Goal: Task Accomplishment & Management: Manage account settings

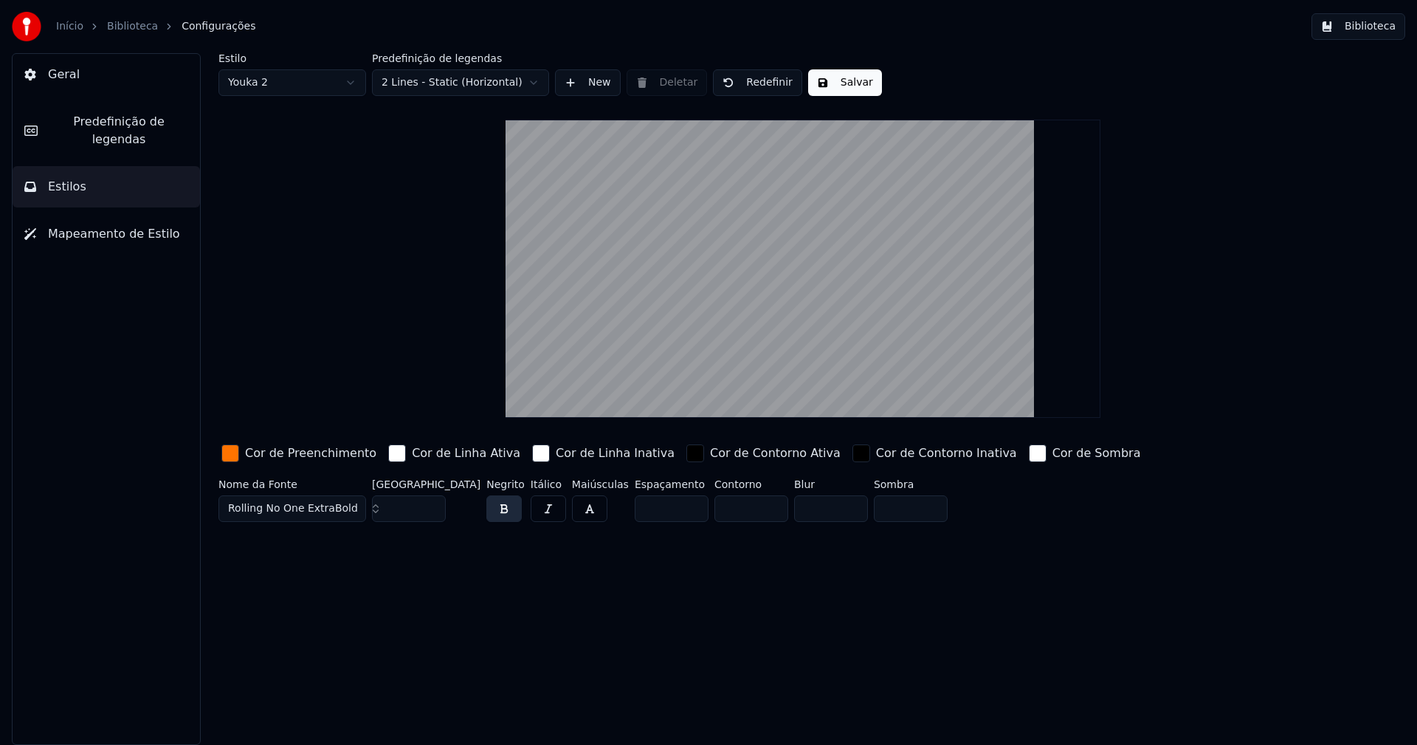
click at [1373, 28] on button "Biblioteca" at bounding box center [1359, 26] width 94 height 27
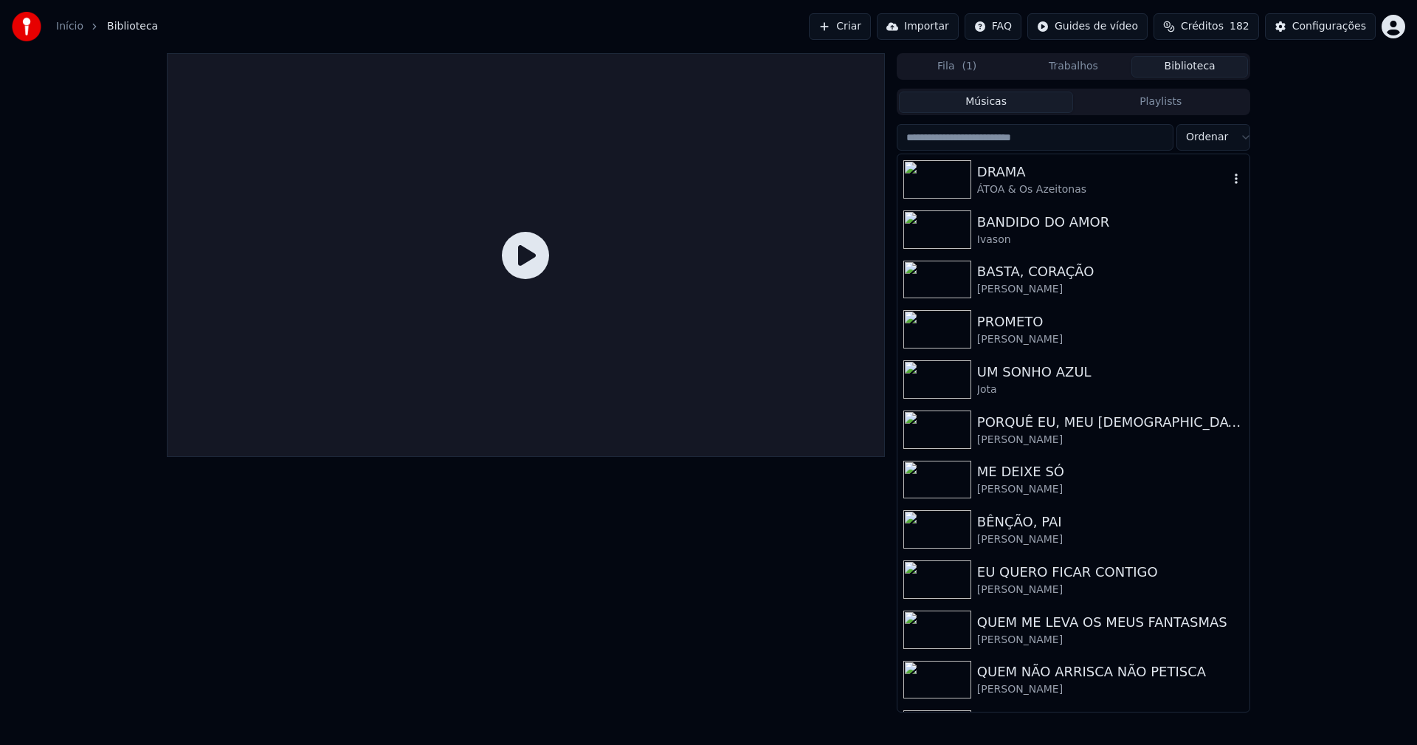
click at [1010, 173] on div "DRAMA" at bounding box center [1103, 172] width 252 height 21
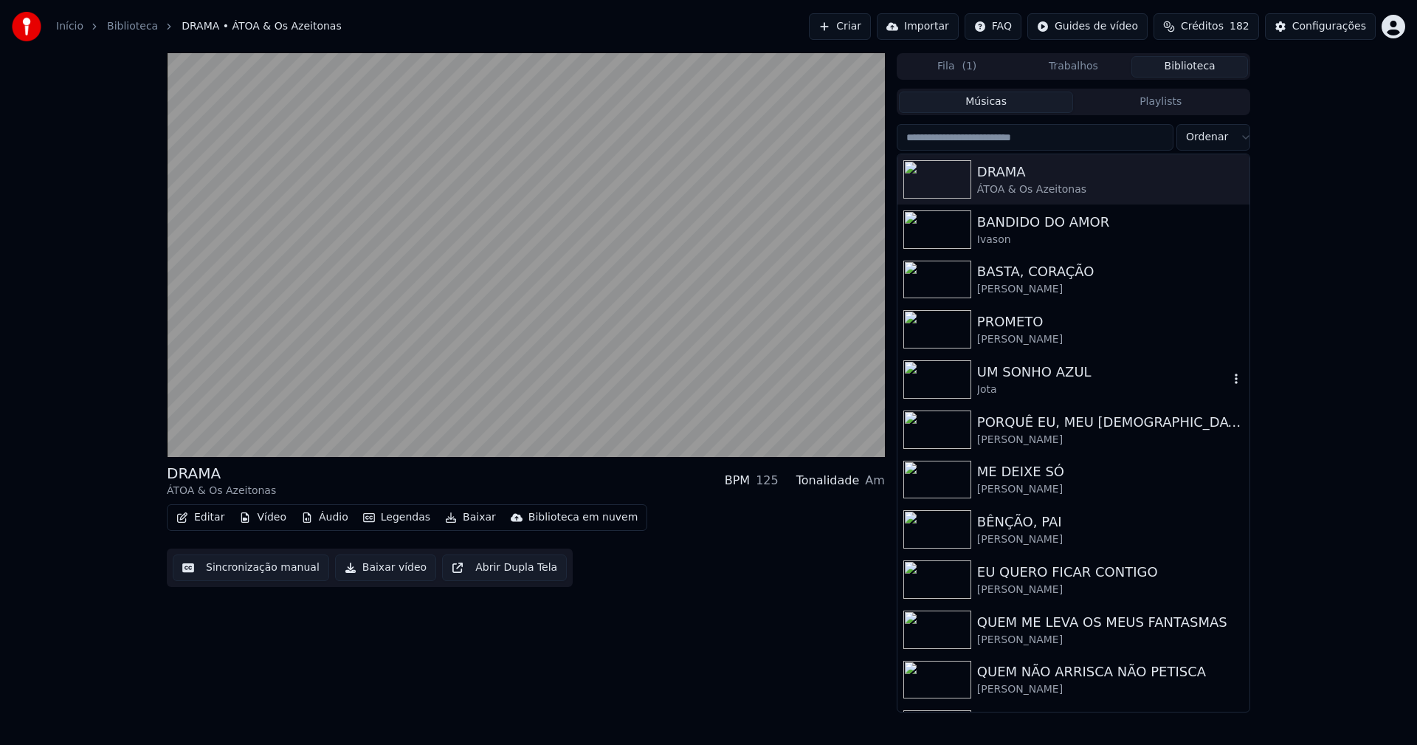
click at [1033, 373] on div "UM SONHO AZUL" at bounding box center [1103, 372] width 252 height 21
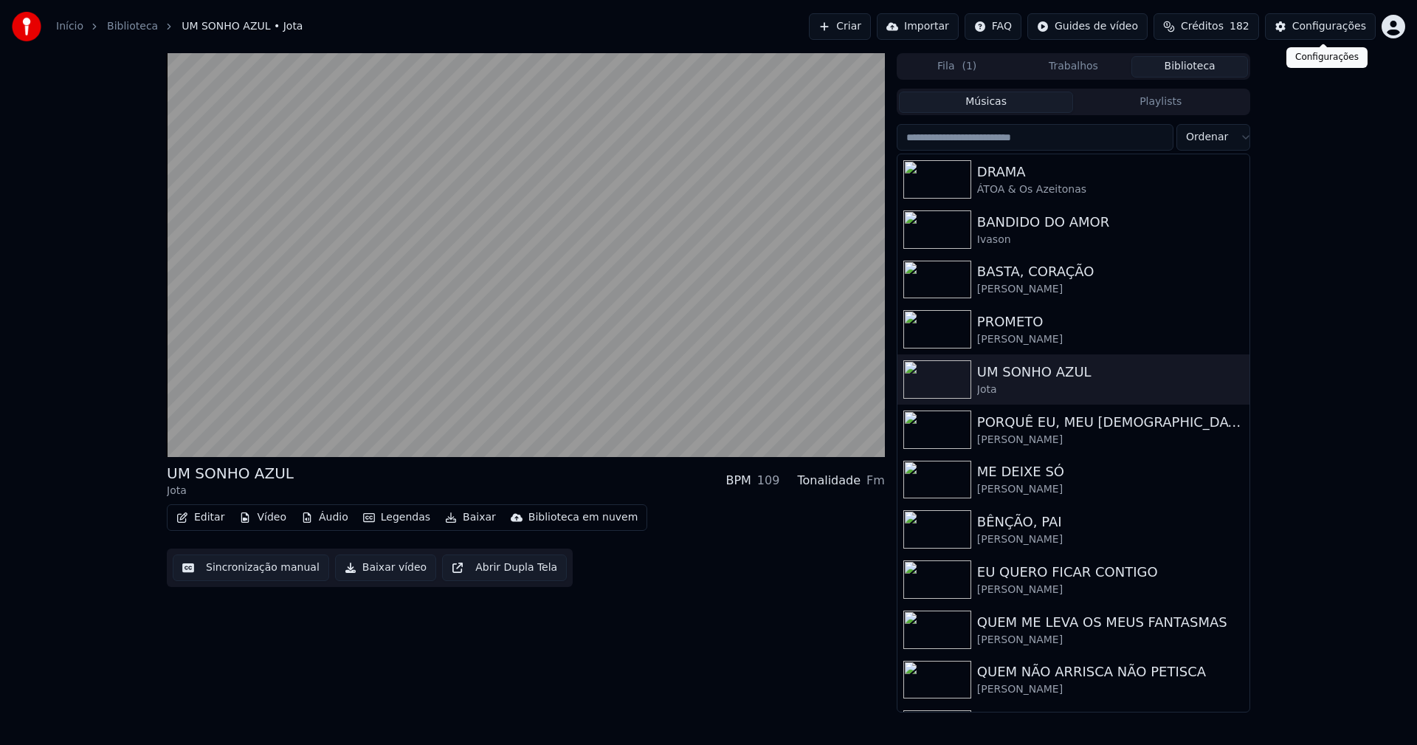
click at [1340, 36] on button "Configurações" at bounding box center [1320, 26] width 111 height 27
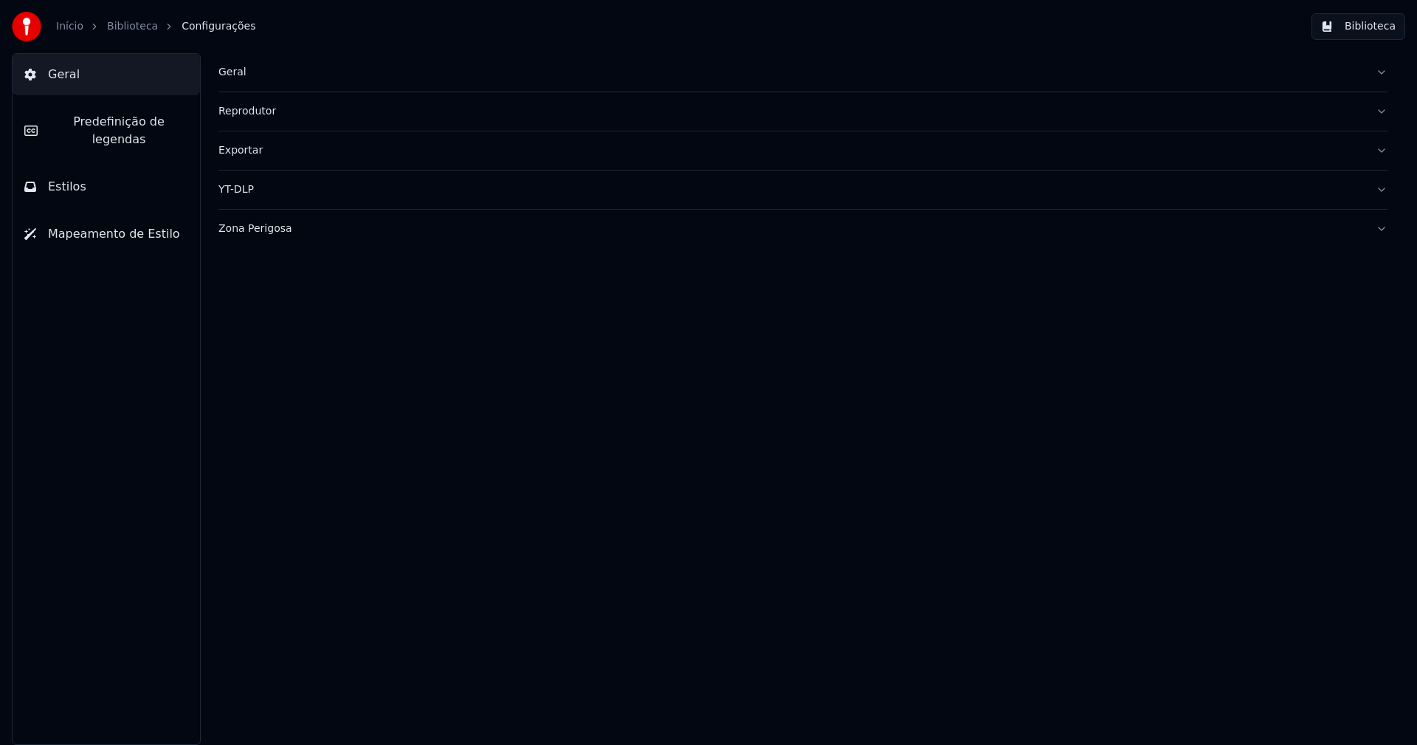
click at [64, 178] on span "Estilos" at bounding box center [67, 187] width 38 height 18
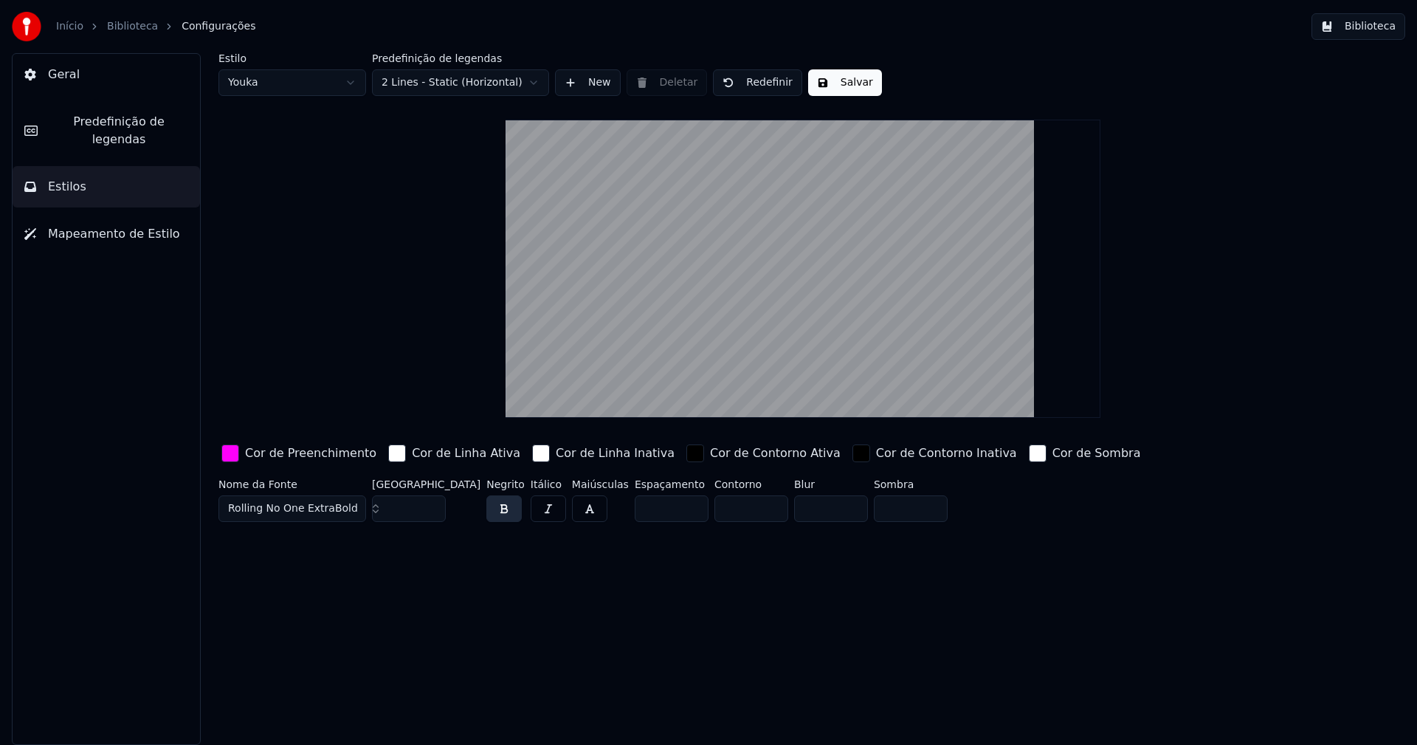
click at [233, 455] on div "button" at bounding box center [230, 453] width 18 height 18
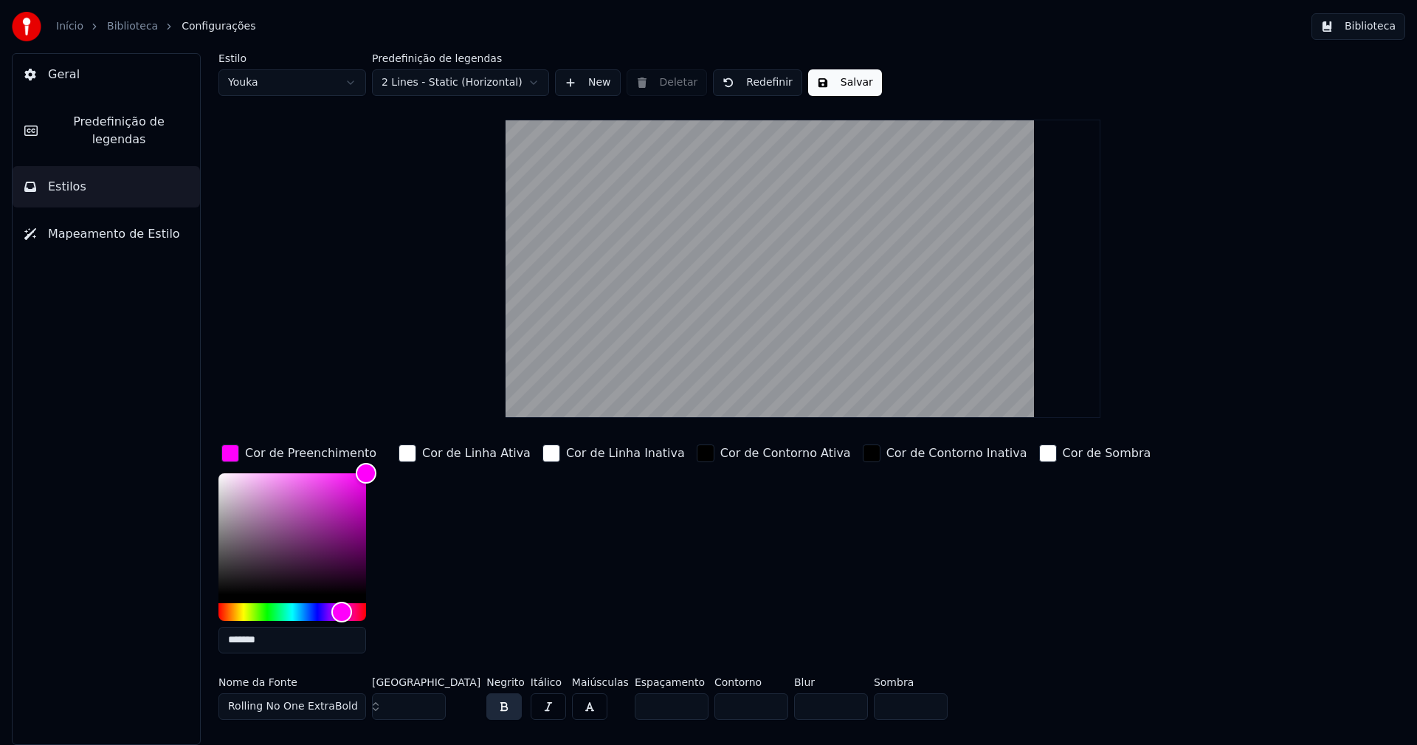
click at [287, 641] on input "*******" at bounding box center [292, 640] width 148 height 27
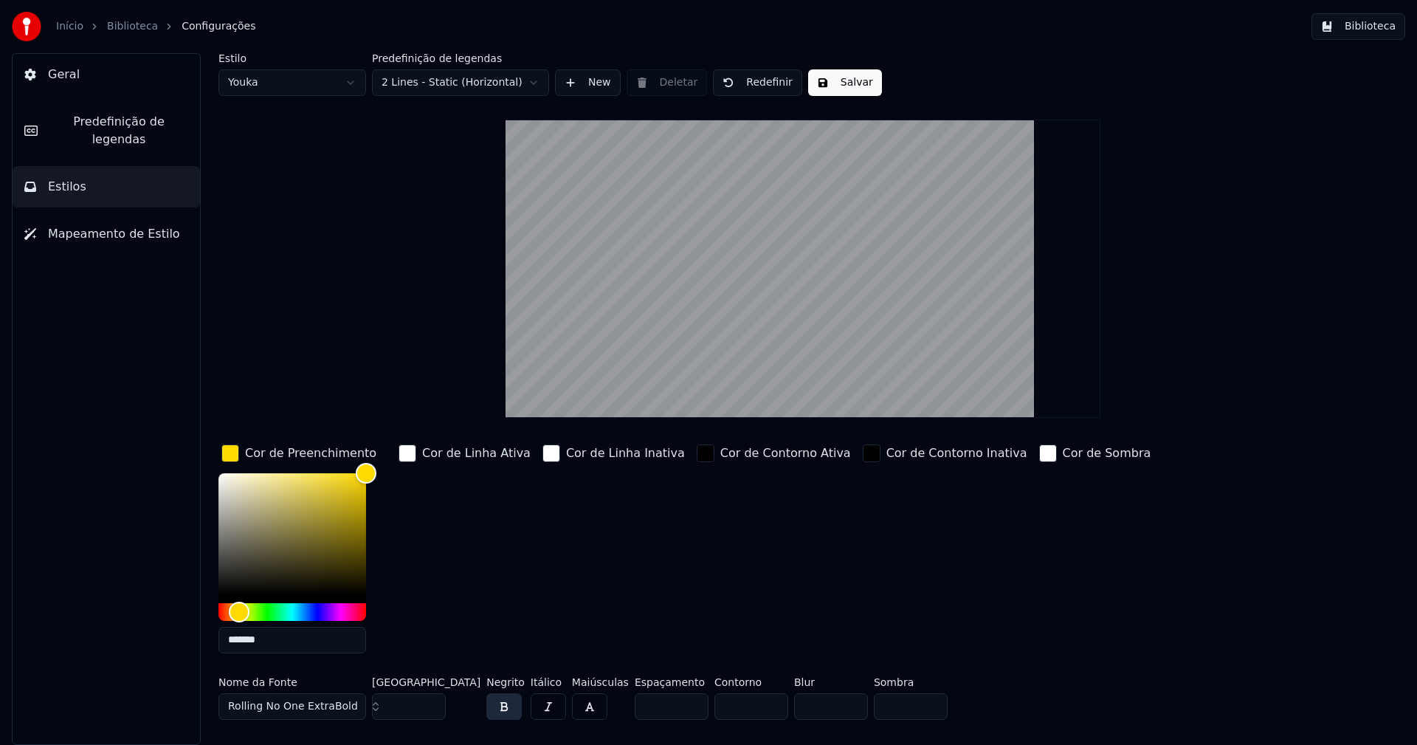
type input "*******"
click at [233, 456] on div "button" at bounding box center [230, 453] width 18 height 18
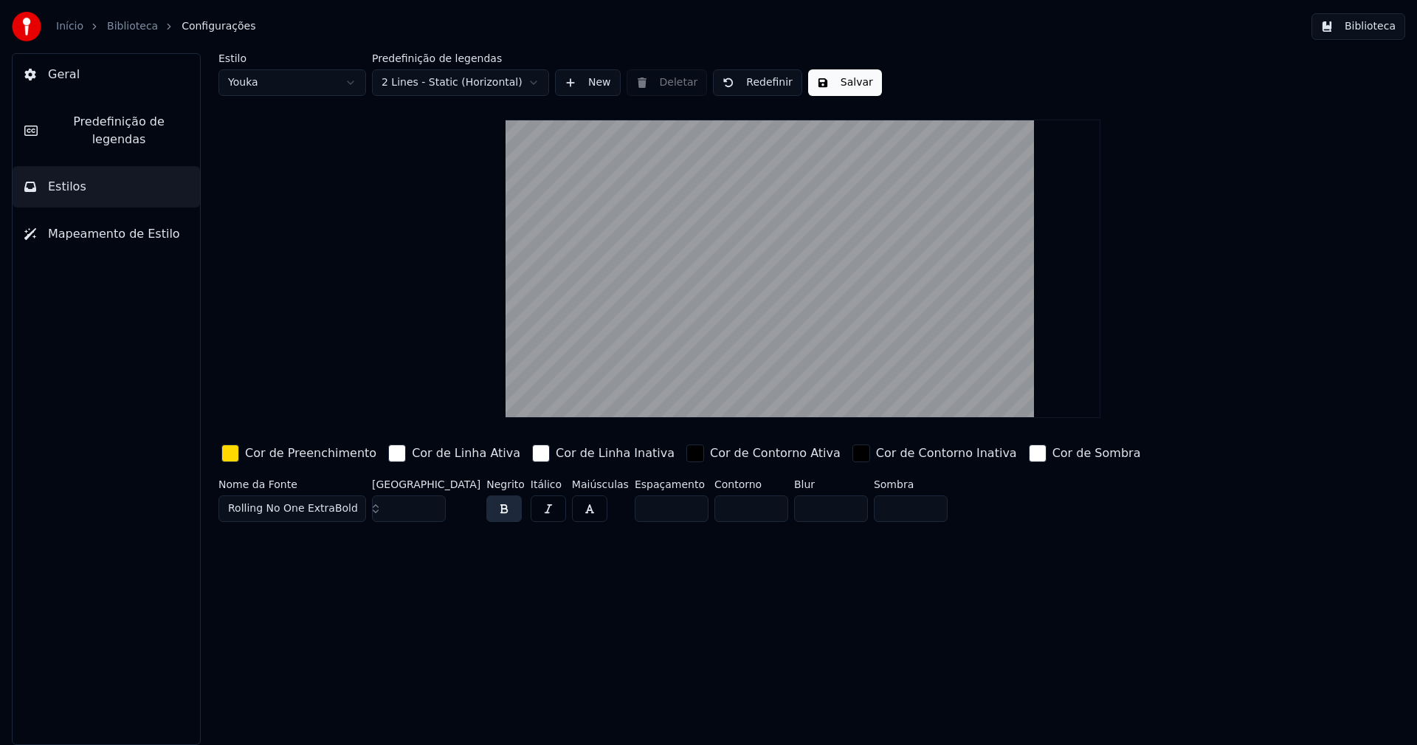
click at [837, 88] on button "Salvar" at bounding box center [845, 82] width 74 height 27
click at [1372, 33] on button "Biblioteca" at bounding box center [1359, 26] width 94 height 27
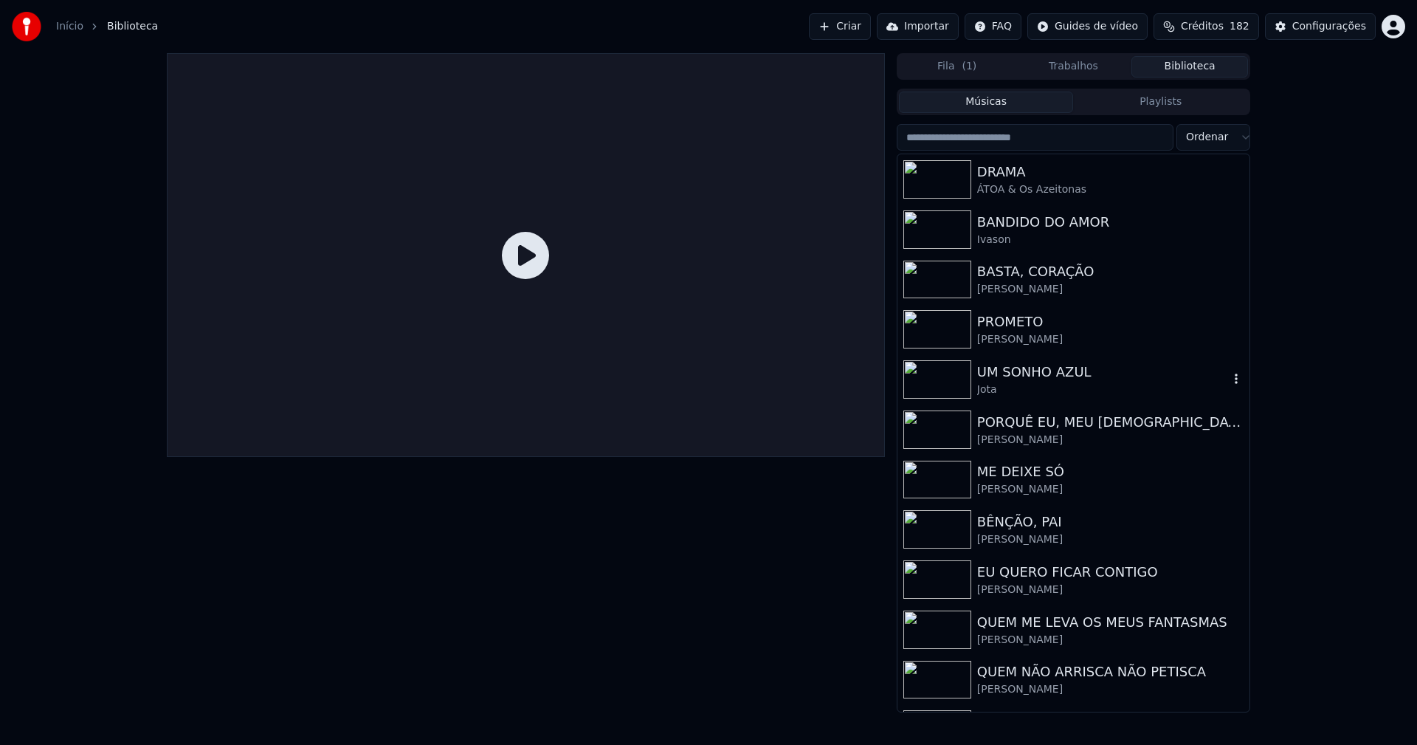
click at [1022, 376] on div "UM SONHO AZUL" at bounding box center [1103, 372] width 252 height 21
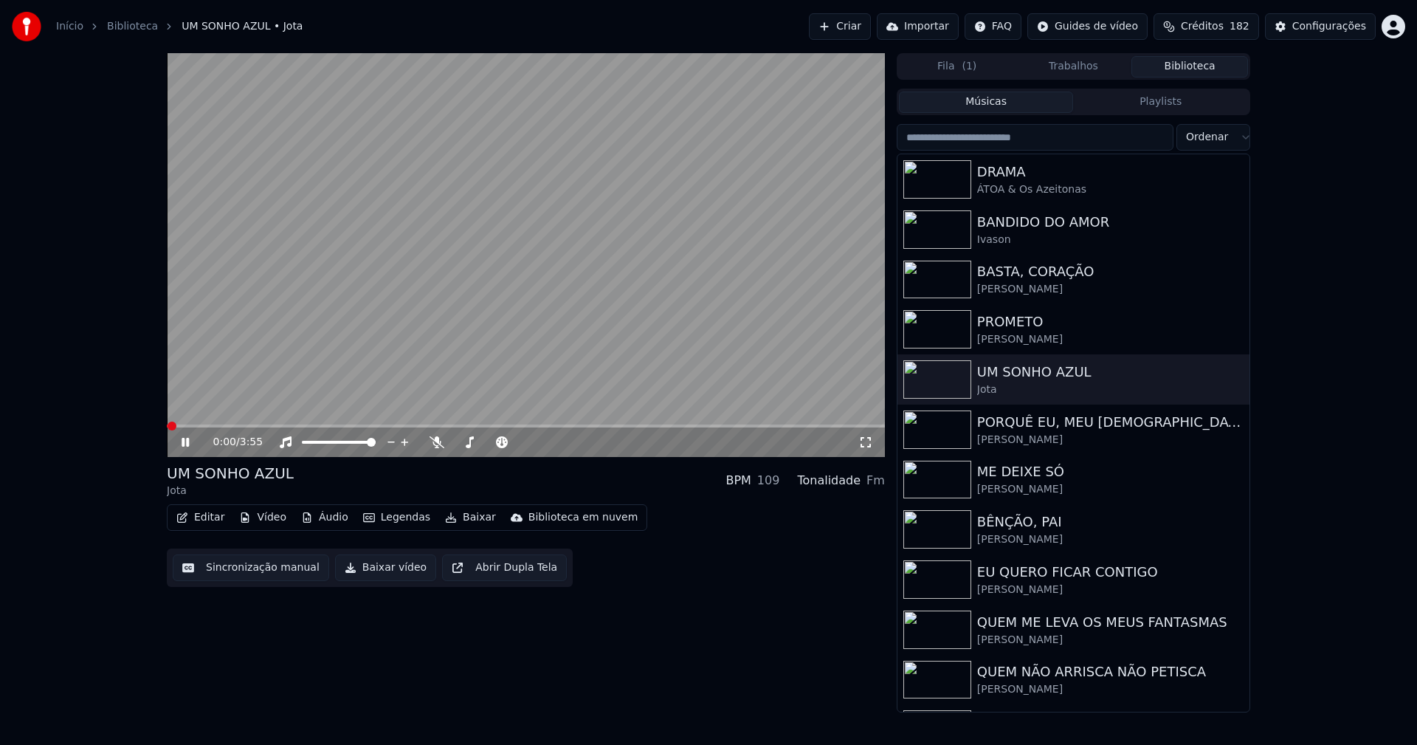
click at [864, 447] on icon at bounding box center [866, 442] width 10 height 10
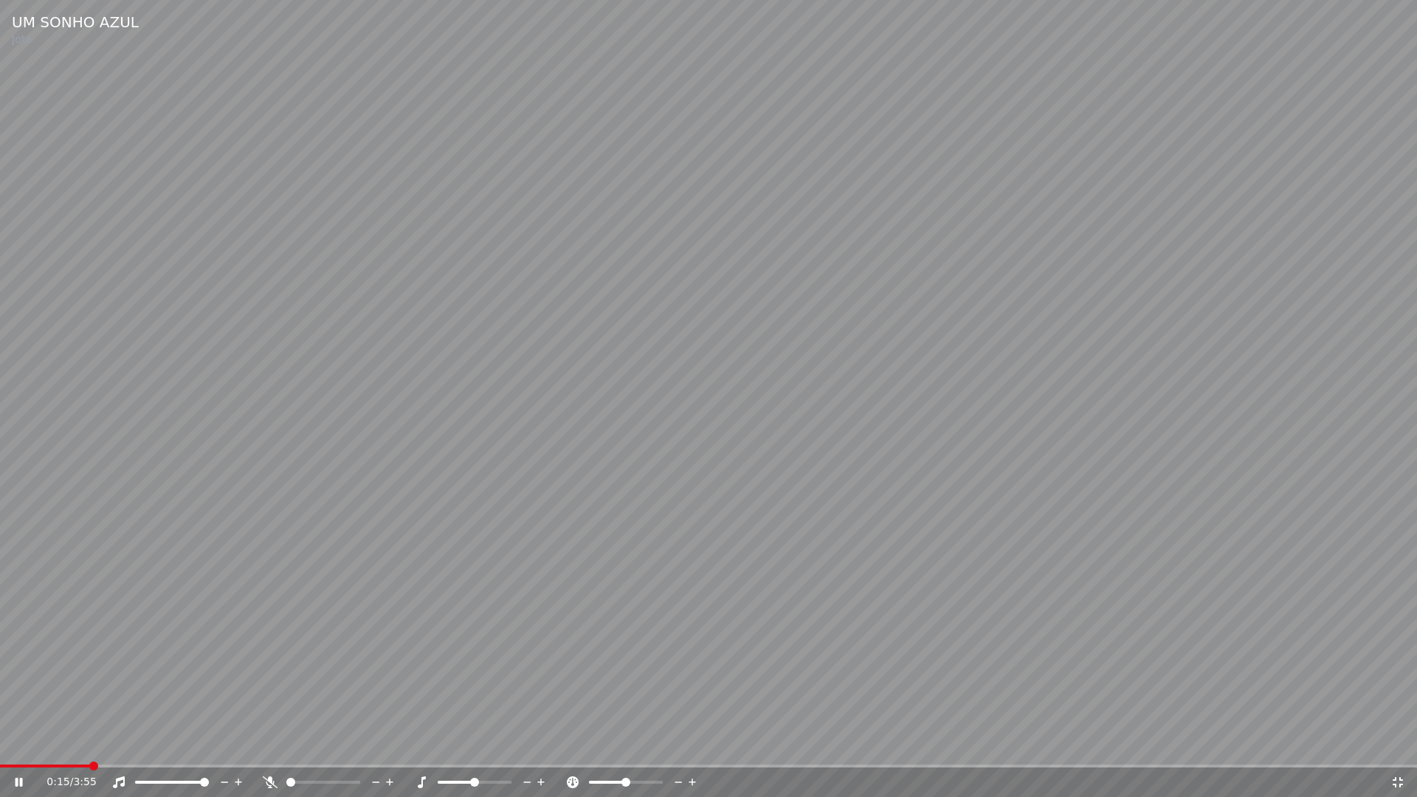
click at [90, 744] on span at bounding box center [708, 766] width 1417 height 3
click at [1397, 744] on icon at bounding box center [1398, 783] width 15 height 12
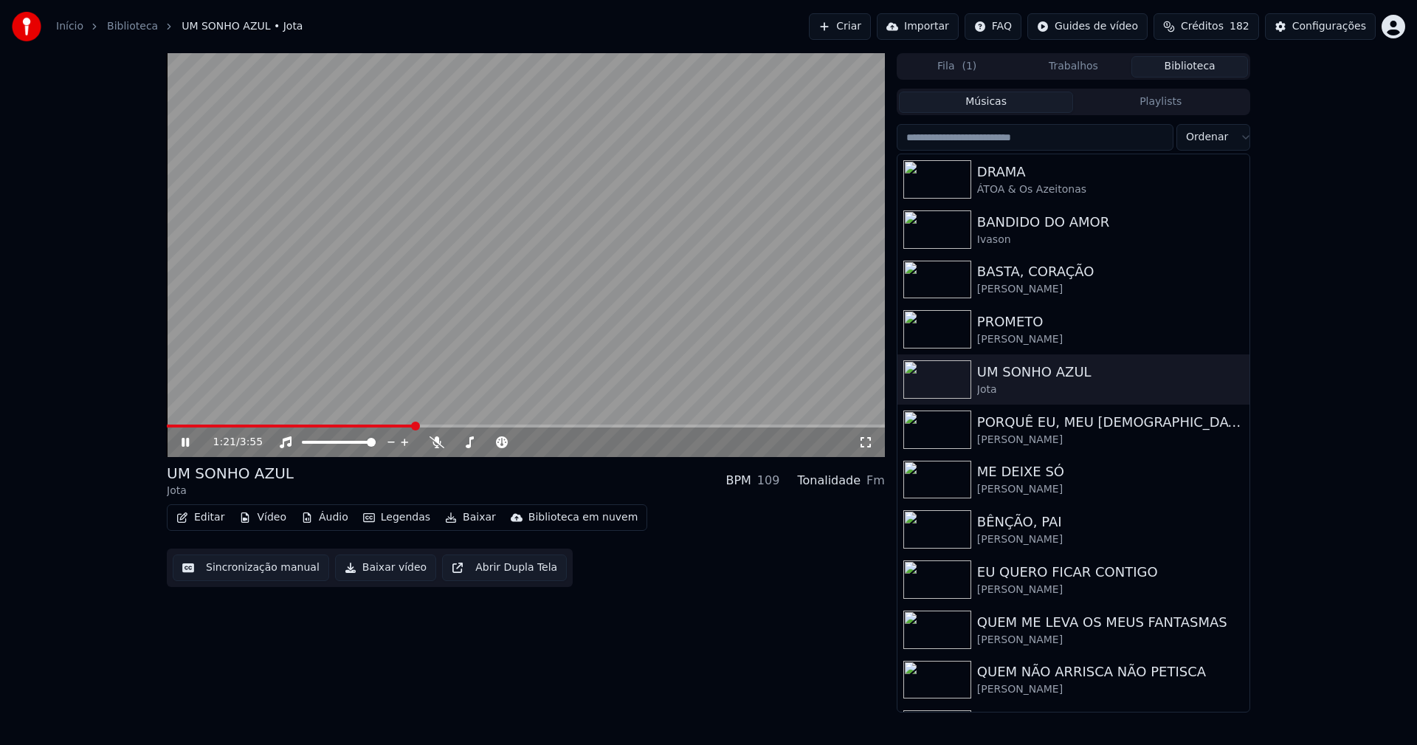
click at [187, 447] on icon at bounding box center [196, 442] width 35 height 12
